Goal: Task Accomplishment & Management: Complete application form

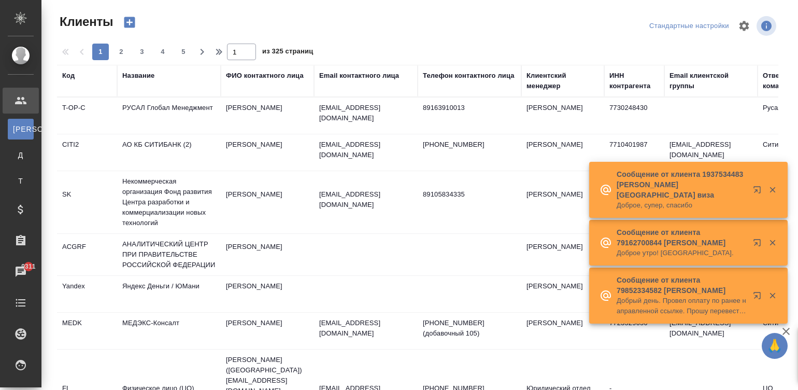
select select "RU"
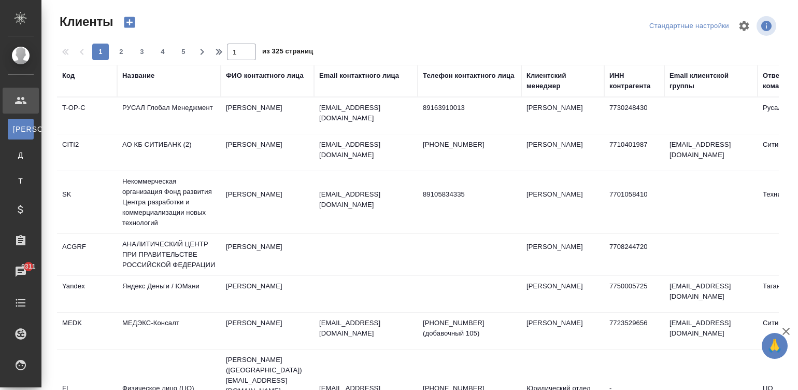
click at [173, 71] on div "Название" at bounding box center [168, 76] width 93 height 10
click at [131, 72] on div "Название" at bounding box center [138, 76] width 32 height 10
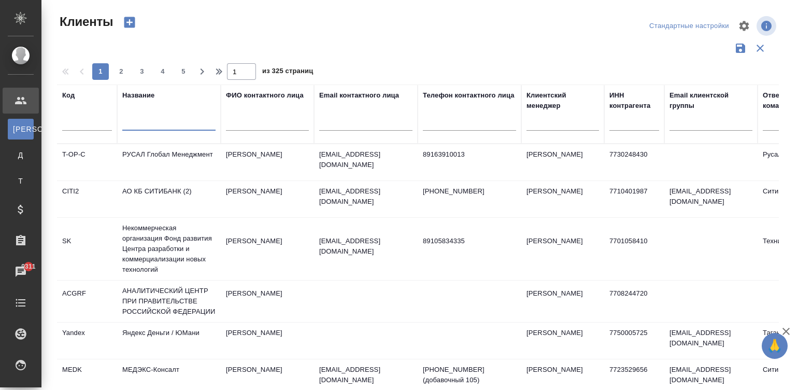
click at [167, 119] on input "text" at bounding box center [168, 124] width 93 height 13
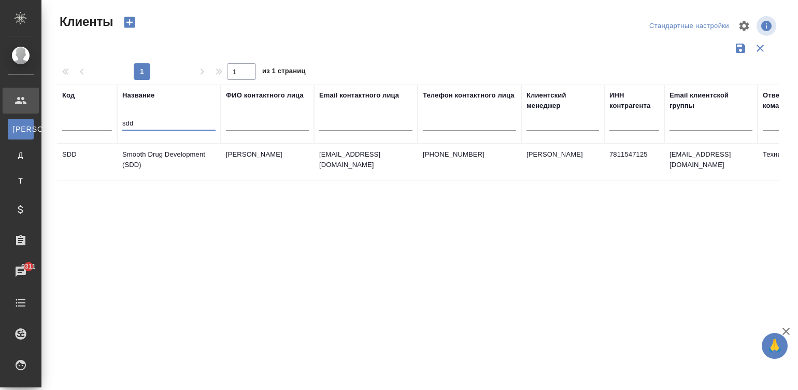
type input "sdd"
click at [198, 156] on td "Smooth Drug Development (SDD)" at bounding box center [169, 162] width 104 height 36
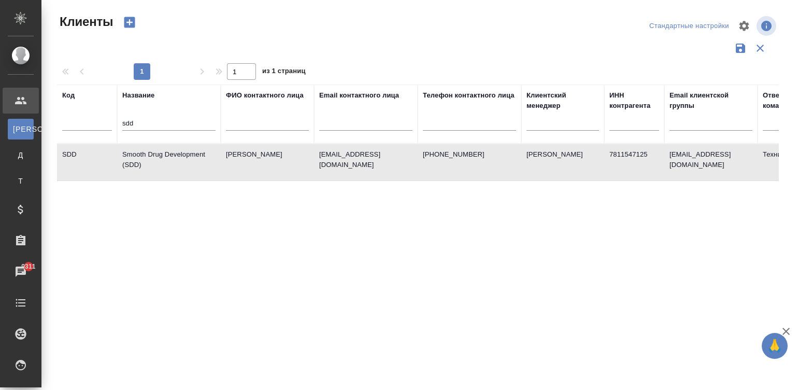
click at [198, 156] on td "Smooth Drug Development (SDD)" at bounding box center [169, 162] width 104 height 36
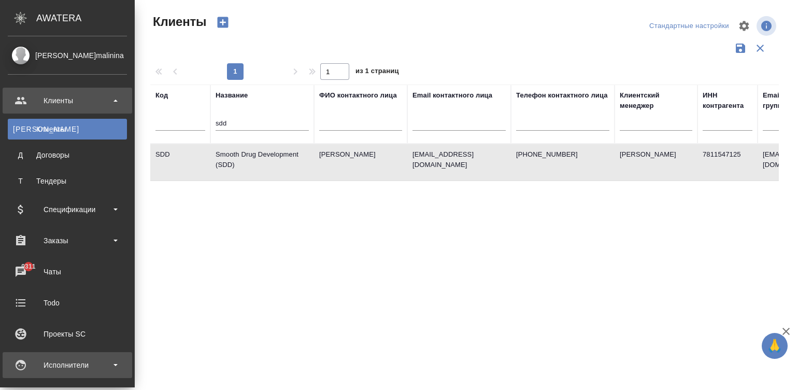
click at [26, 370] on div "Исполнители" at bounding box center [67, 365] width 119 height 16
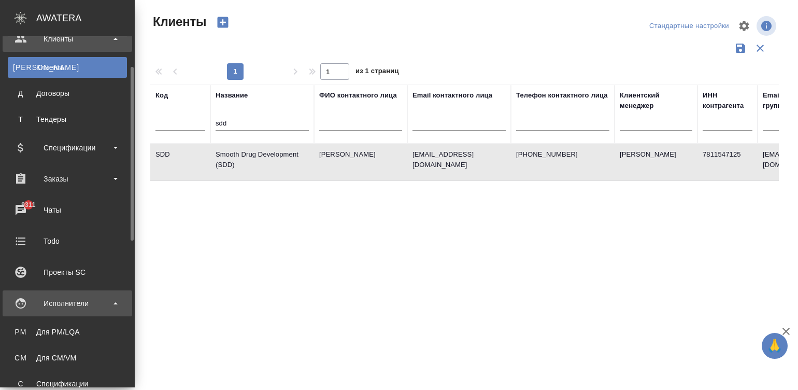
scroll to position [78, 0]
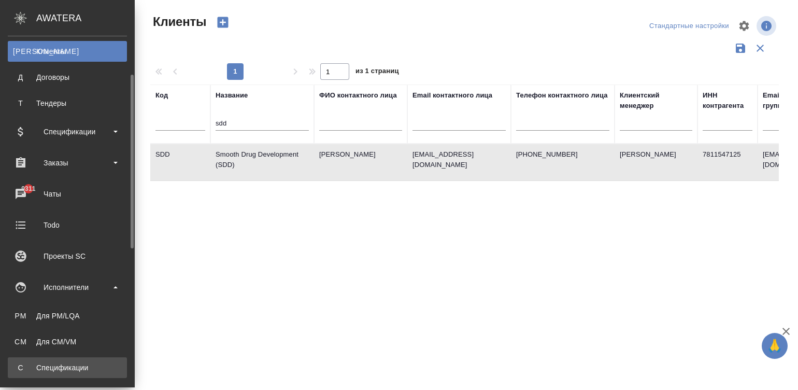
click at [42, 369] on div "Спецификации" at bounding box center [67, 367] width 109 height 10
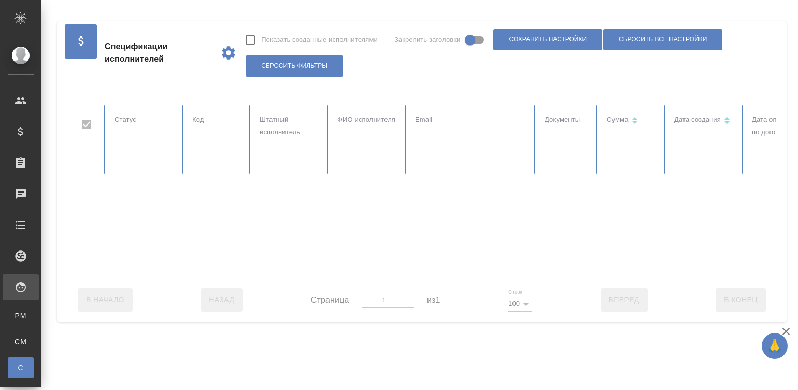
click at [363, 151] on div at bounding box center [622, 191] width 1110 height 173
click at [367, 151] on input "text" at bounding box center [367, 151] width 61 height 15
click at [369, 147] on input "text" at bounding box center [367, 151] width 61 height 15
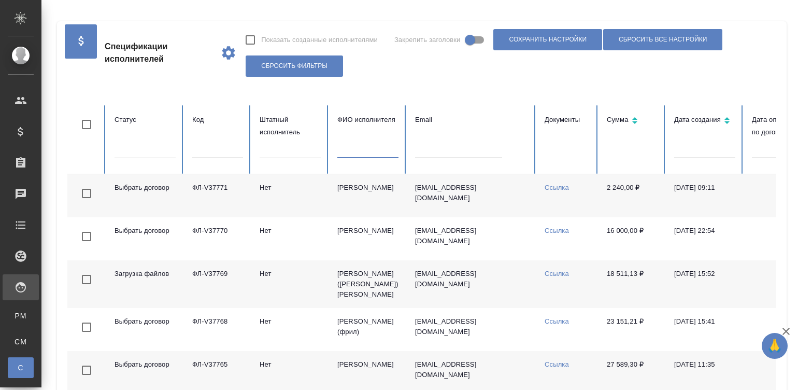
checkbox input "false"
click at [385, 153] on input "text" at bounding box center [367, 151] width 61 height 15
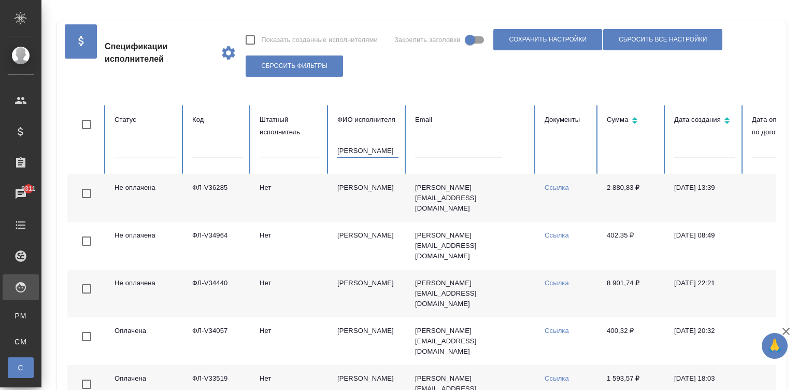
type input "[PERSON_NAME]"
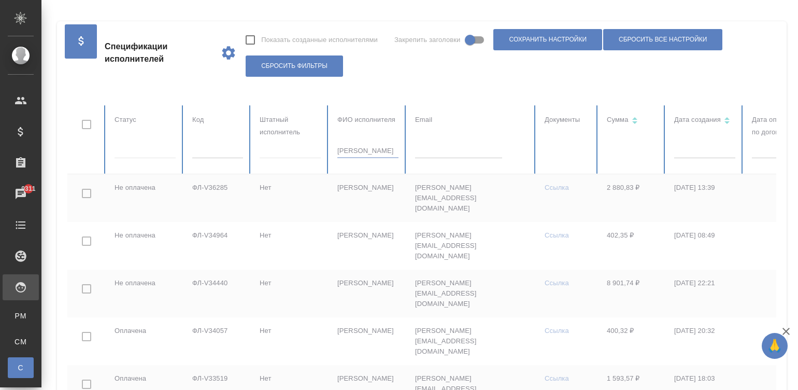
checkbox input "true"
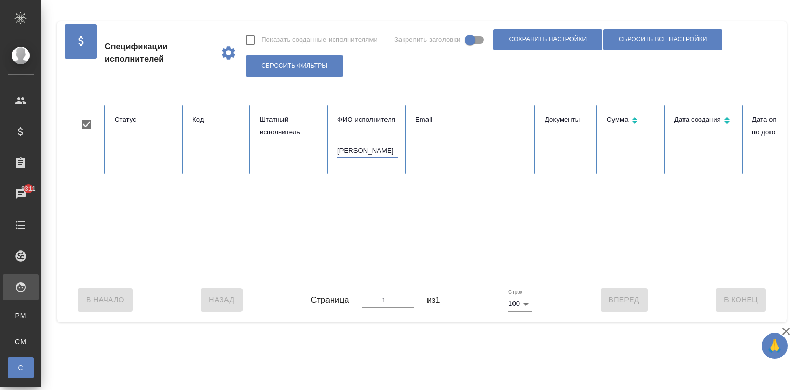
type input "[PERSON_NAME]"
click at [368, 150] on input "[PERSON_NAME]" at bounding box center [367, 151] width 61 height 15
click at [438, 150] on input "text" at bounding box center [458, 151] width 87 height 15
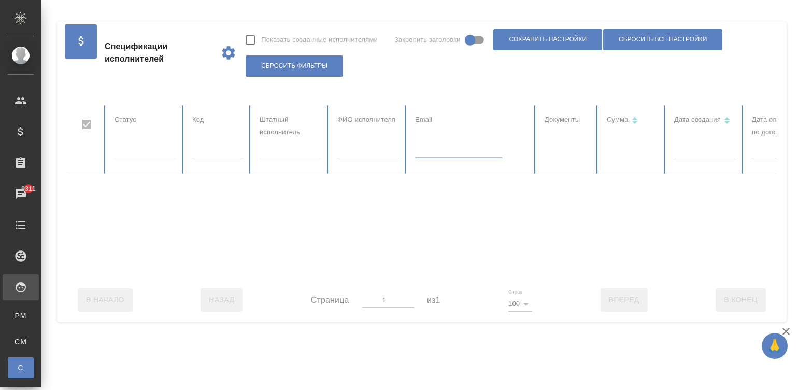
paste input "[PERSON_NAME][EMAIL_ADDRESS][DOMAIN_NAME]"
type input "[PERSON_NAME][EMAIL_ADDRESS][DOMAIN_NAME]"
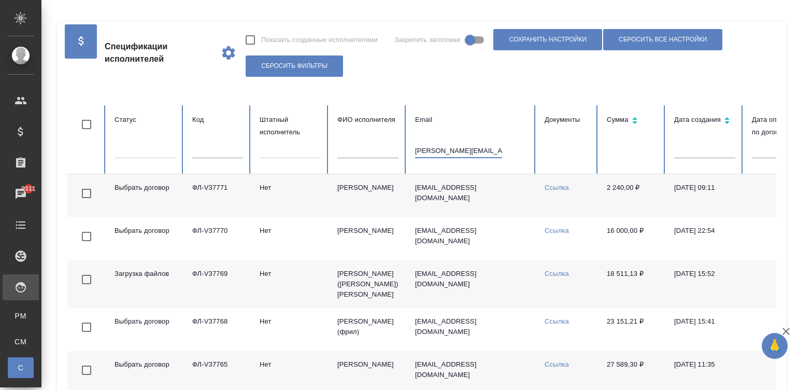
checkbox input "false"
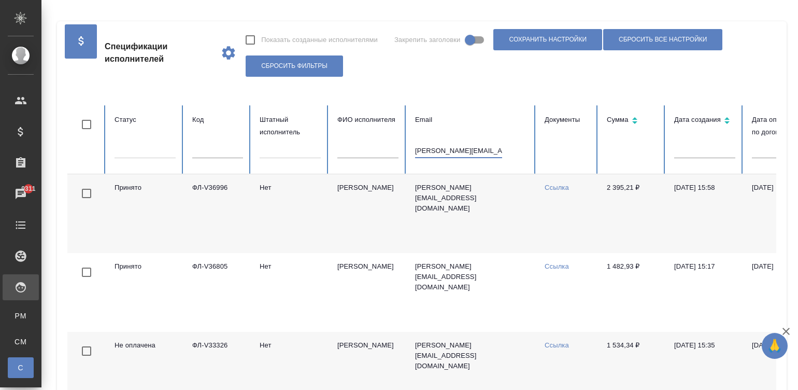
type input "[PERSON_NAME][EMAIL_ADDRESS][DOMAIN_NAME]"
click at [472, 222] on td "[PERSON_NAME][EMAIL_ADDRESS][DOMAIN_NAME]" at bounding box center [472, 213] width 130 height 79
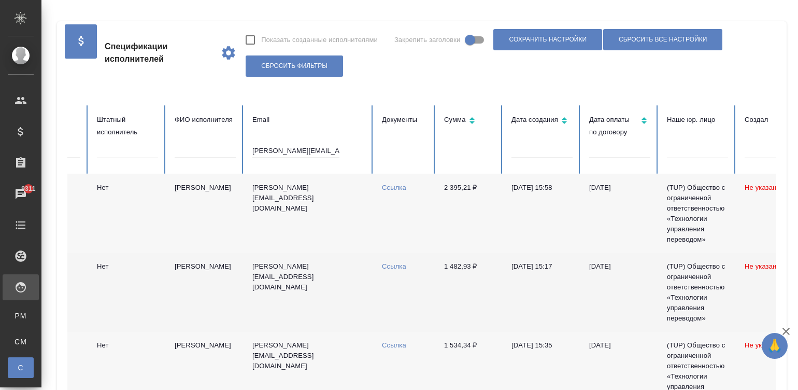
scroll to position [0, 259]
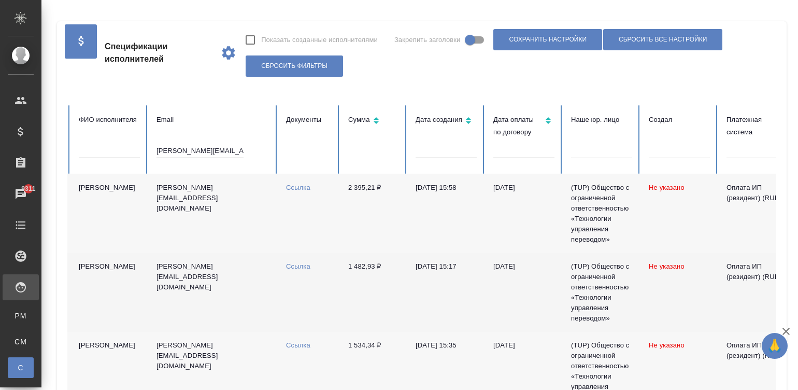
click at [295, 265] on link "Ссылка" at bounding box center [298, 266] width 24 height 8
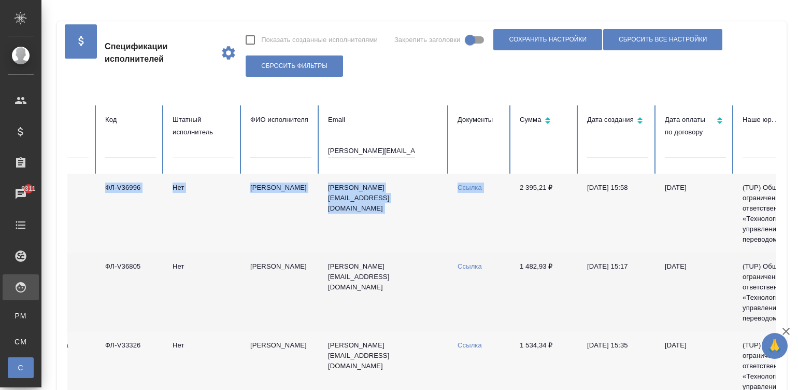
scroll to position [0, 0]
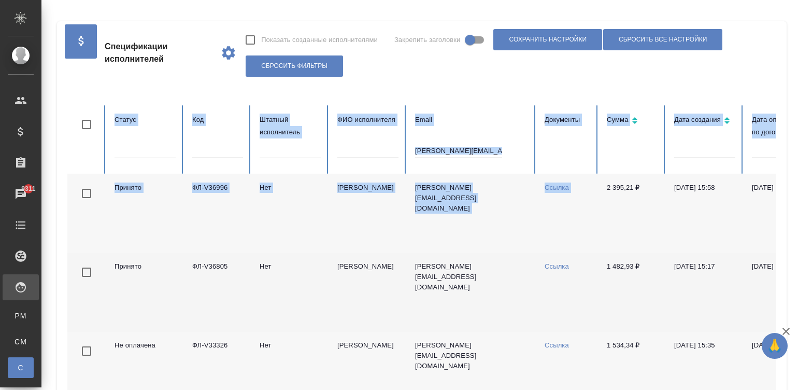
drag, startPoint x: 339, startPoint y: 220, endPoint x: 64, endPoint y: 222, distance: 274.8
click at [552, 184] on link "Ссылка" at bounding box center [557, 188] width 24 height 8
click at [557, 182] on td "Ссылка" at bounding box center [568, 213] width 62 height 79
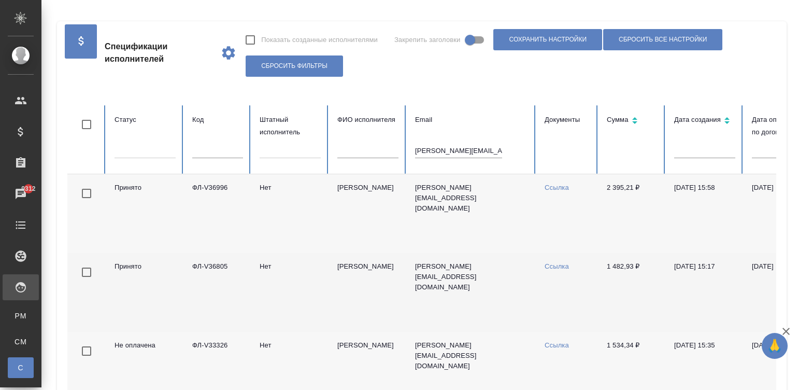
click at [560, 187] on link "Ссылка" at bounding box center [557, 188] width 24 height 8
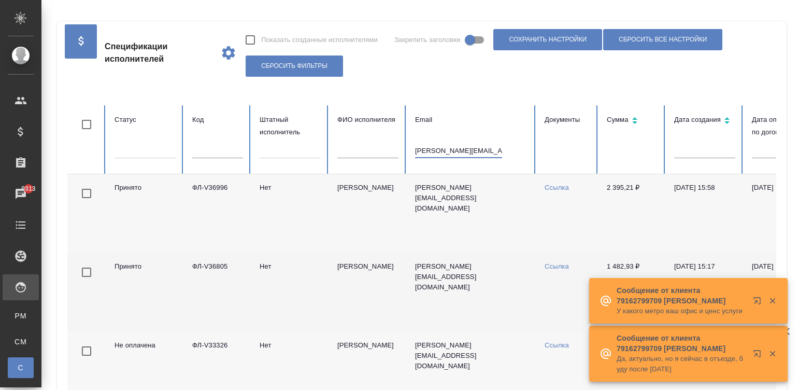
click at [452, 149] on input "[PERSON_NAME][EMAIL_ADDRESS][DOMAIN_NAME]" at bounding box center [458, 151] width 87 height 15
click at [355, 159] on div at bounding box center [367, 155] width 61 height 22
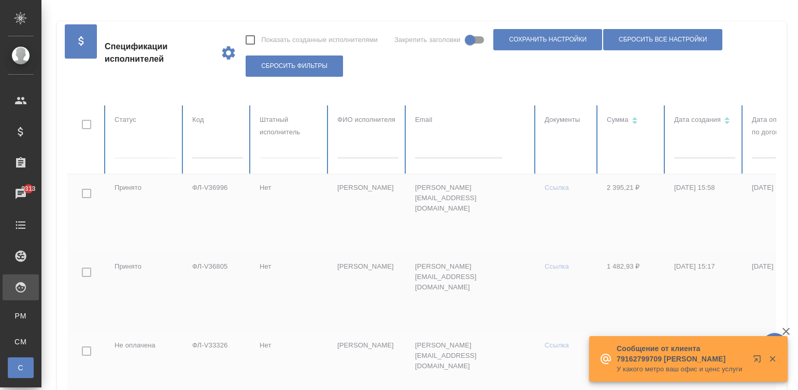
click at [346, 152] on input "text" at bounding box center [367, 151] width 61 height 15
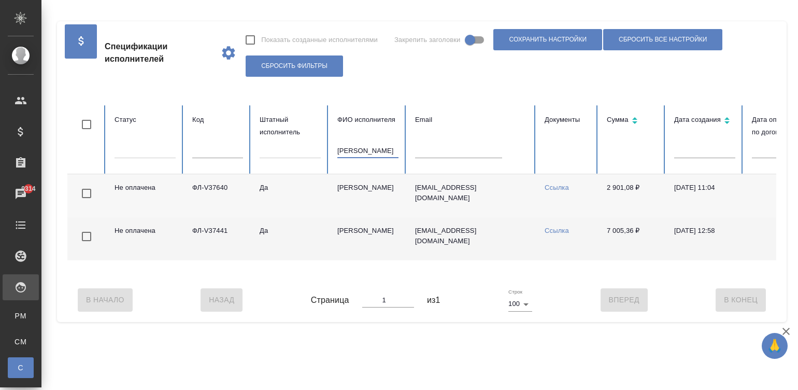
type input "[PERSON_NAME]"
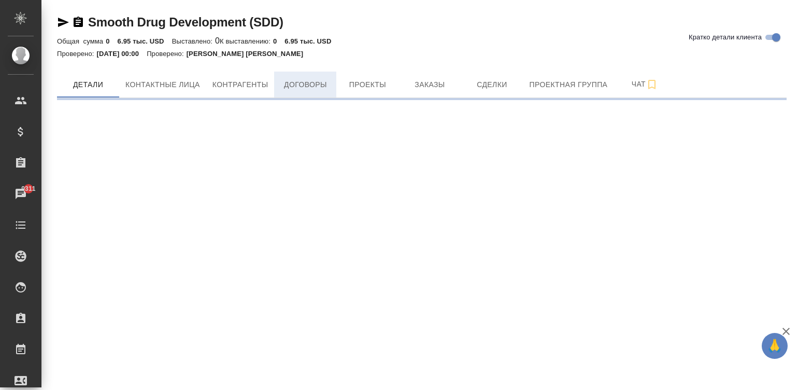
click at [310, 89] on span "Договоры" at bounding box center [305, 84] width 50 height 13
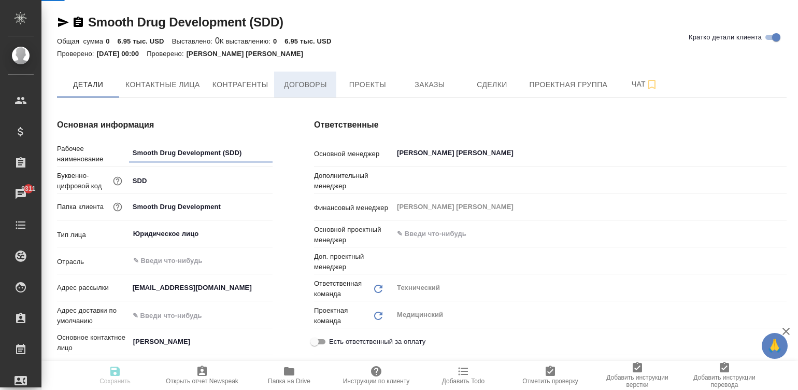
type textarea "x"
click at [301, 84] on span "Договоры" at bounding box center [305, 84] width 50 height 13
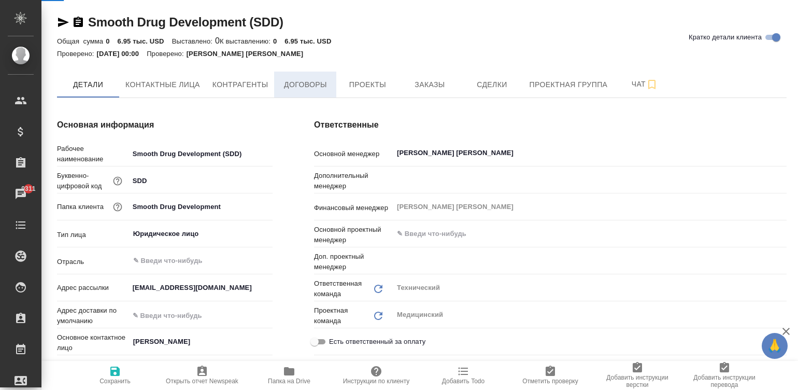
type textarea "x"
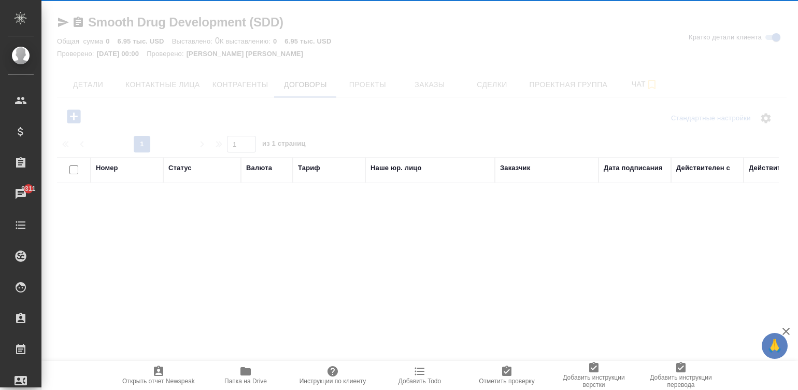
drag, startPoint x: 301, startPoint y: 84, endPoint x: 369, endPoint y: 111, distance: 72.6
click at [369, 111] on div at bounding box center [419, 195] width 757 height 390
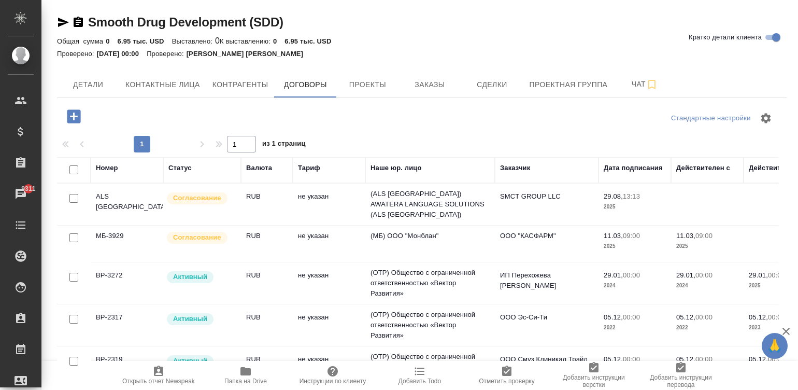
click at [345, 206] on td "не указан" at bounding box center [329, 204] width 73 height 36
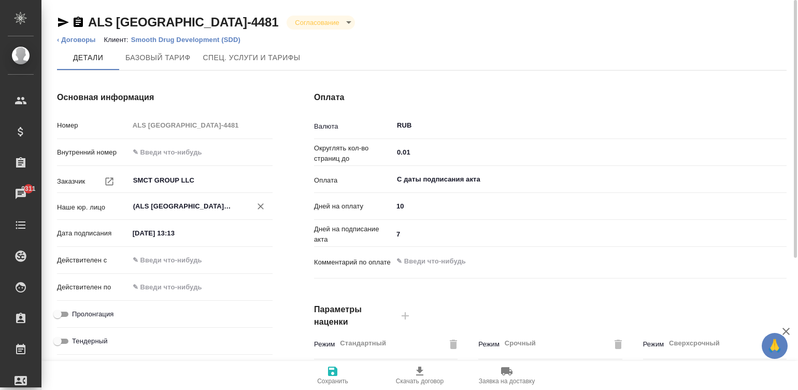
click at [195, 210] on input "(ALS USA) AWATERA LANGUAGE SOLUTIONS (ALS USA)" at bounding box center [183, 206] width 103 height 12
click at [363, 41] on ol "‹ Договоры Клиент: Smooth Drug Development (SDD)" at bounding box center [422, 40] width 730 height 10
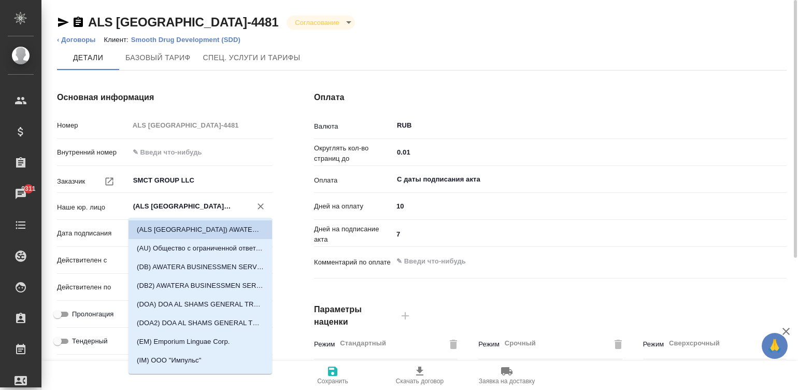
click at [161, 205] on input "(ALS USA) AWATERA LANGUAGE SOLUTIONS (ALS USA)" at bounding box center [183, 206] width 103 height 12
click at [224, 266] on p "(DB) AWATERA BUSINESSMEN SERVICES L.L.C." at bounding box center [200, 267] width 127 height 10
type input "(DB) AWATERA BUSINESSMEN SERVICES L.L.C."
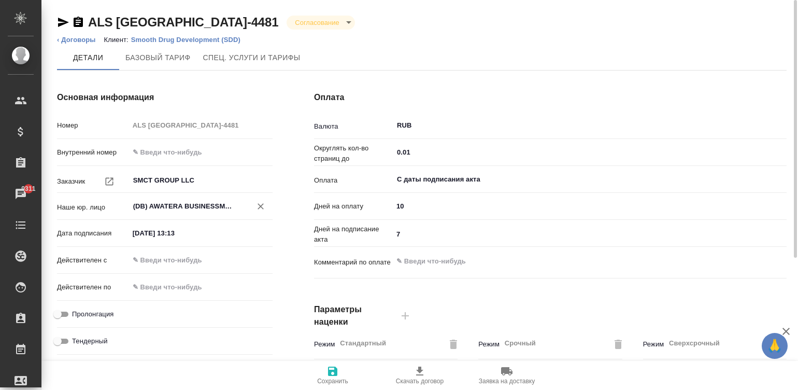
type textarea "x"
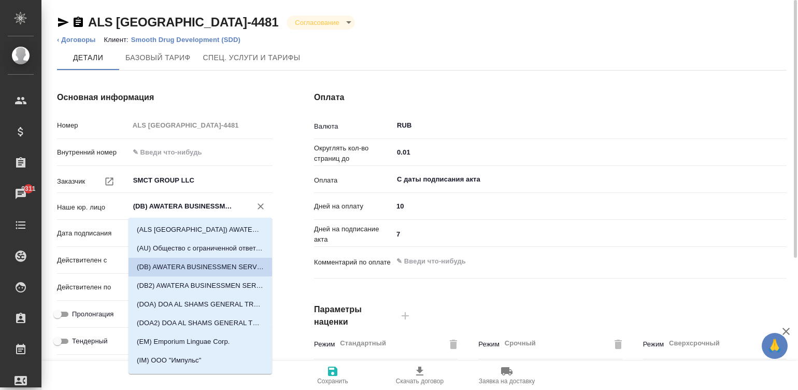
click at [192, 203] on input "(DB) AWATERA BUSINESSMEN SERVICES L.L.C." at bounding box center [183, 206] width 103 height 12
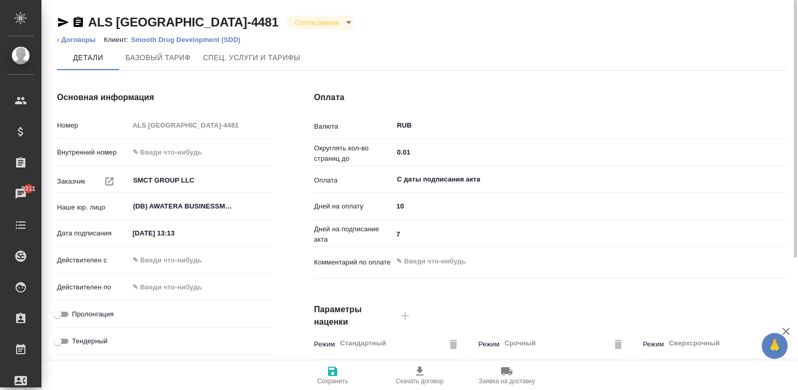
click at [369, 33] on div "ALS USA-4481 Согласование confirmation" at bounding box center [422, 24] width 730 height 21
click at [339, 370] on span "Сохранить" at bounding box center [332, 375] width 75 height 20
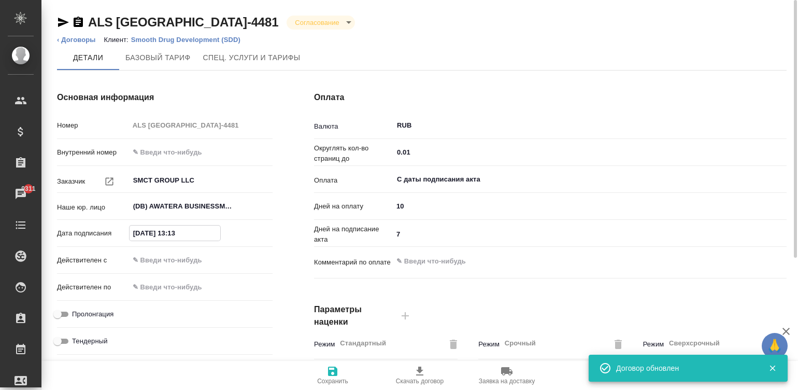
click at [192, 233] on input "29.08.2025 13:13" at bounding box center [175, 233] width 91 height 15
type input "1_.__.____ __:__"
type textarea "x"
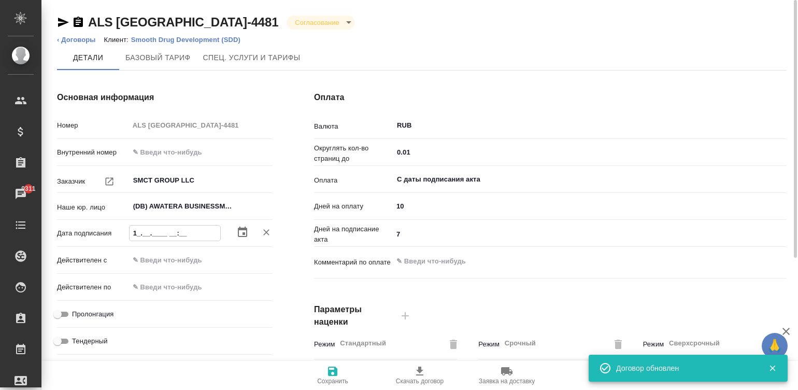
type input "14.__.____ __:__"
type textarea "x"
type input "14.08.____ __:__"
type textarea "x"
type input "14.08.2___ __:__"
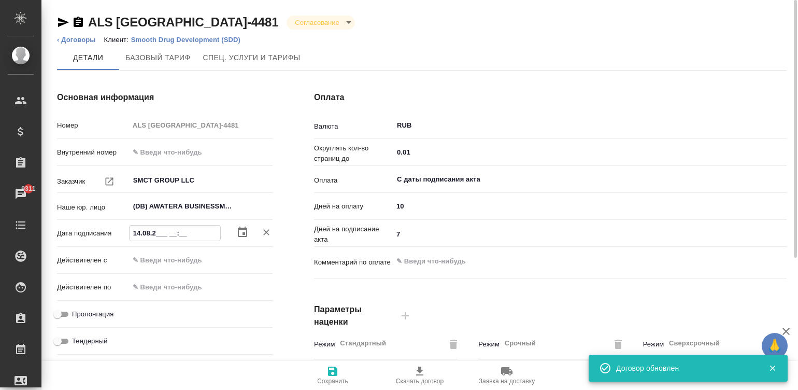
type textarea "x"
type input "14.08.20__ __:__"
type textarea "x"
type input "14.08.202_ __:__"
type textarea "x"
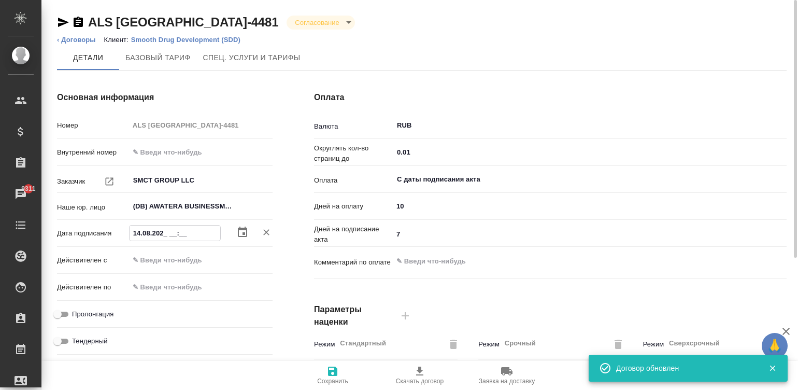
type input "14.08.2025 __:__"
type textarea "x"
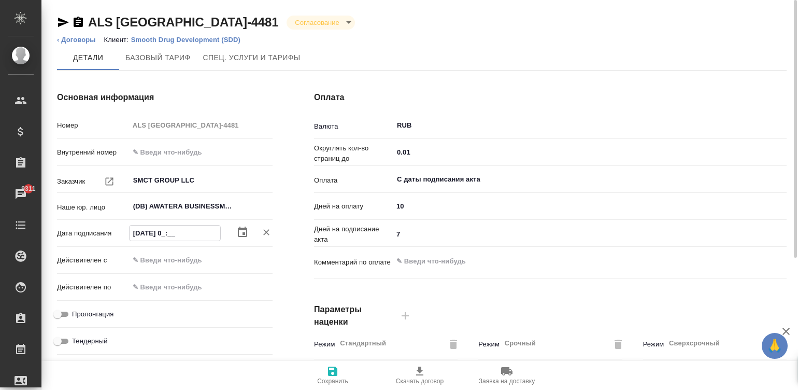
type input "14.08.2025 09:__"
type textarea "x"
type input "14.08.2025 09:00"
type textarea "x"
click at [191, 231] on input "14.08.2025 09:00" at bounding box center [175, 233] width 91 height 15
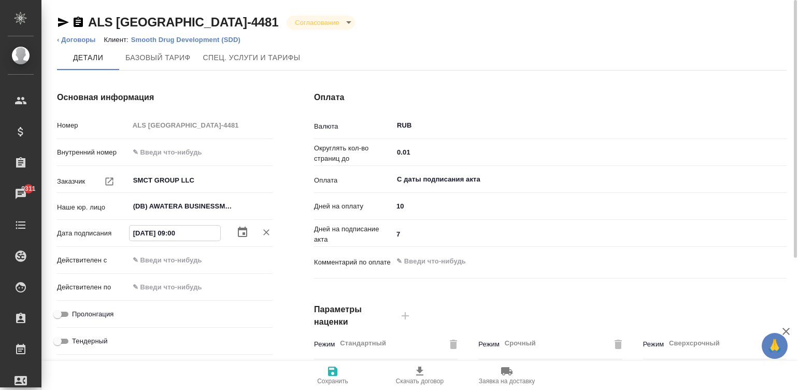
click at [191, 231] on input "14.08.2025 09:00" at bounding box center [175, 233] width 91 height 15
type input "14.08.2025 09:00"
click at [164, 254] on input "text" at bounding box center [174, 259] width 91 height 15
click at [164, 254] on input "text" at bounding box center [175, 259] width 91 height 15
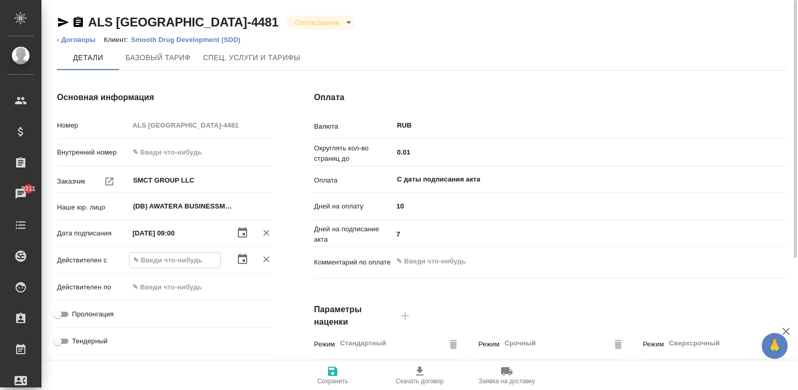
paste input "14.08.2025 09:00"
type input "14.08.2025 09:00"
type textarea "x"
type input "14.08.2025 09:00"
click at [337, 381] on span "Сохранить" at bounding box center [332, 380] width 31 height 7
